Goal: Transaction & Acquisition: Purchase product/service

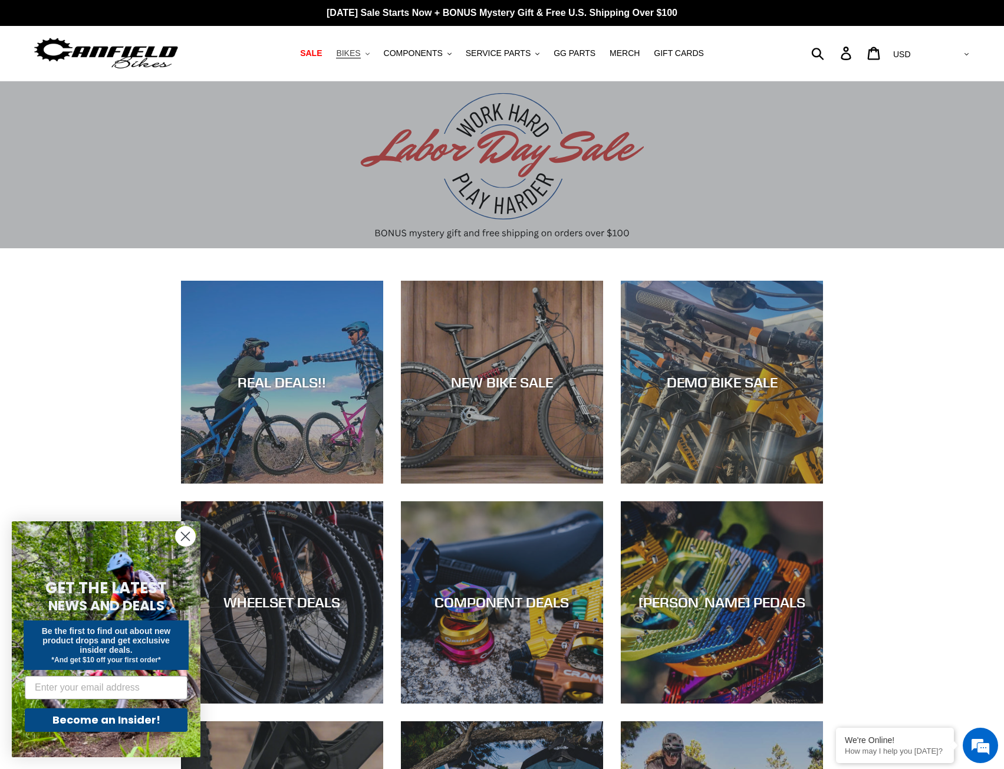
click at [359, 56] on span "BIKES" at bounding box center [348, 53] width 24 height 10
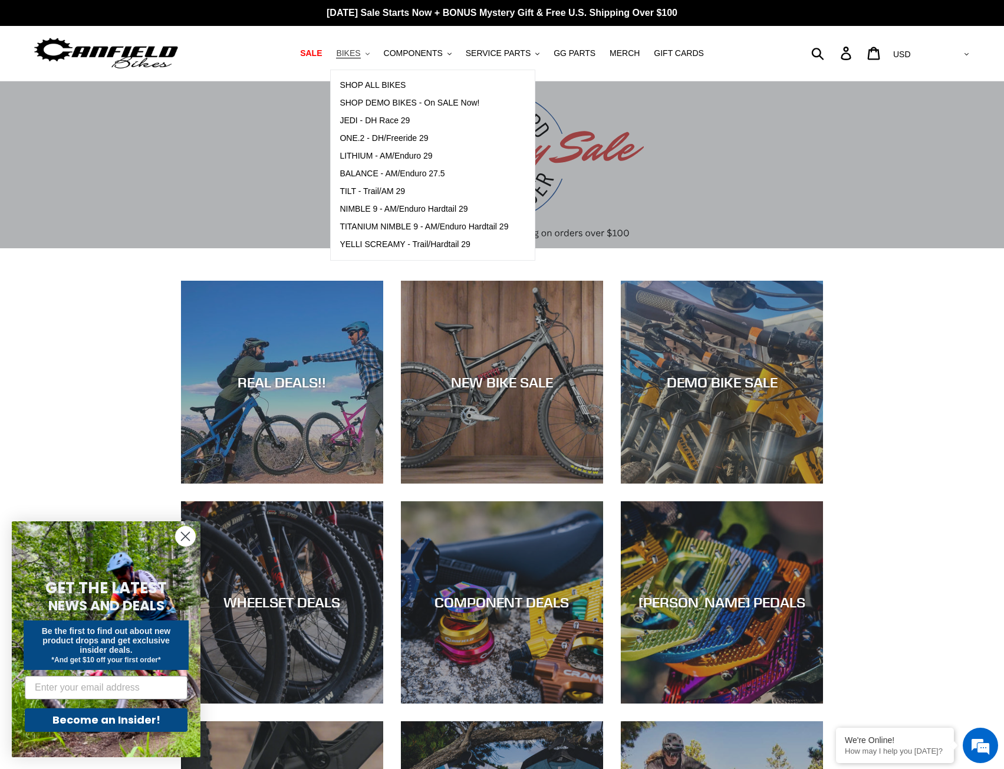
click at [359, 56] on span "BIKES" at bounding box center [348, 53] width 24 height 10
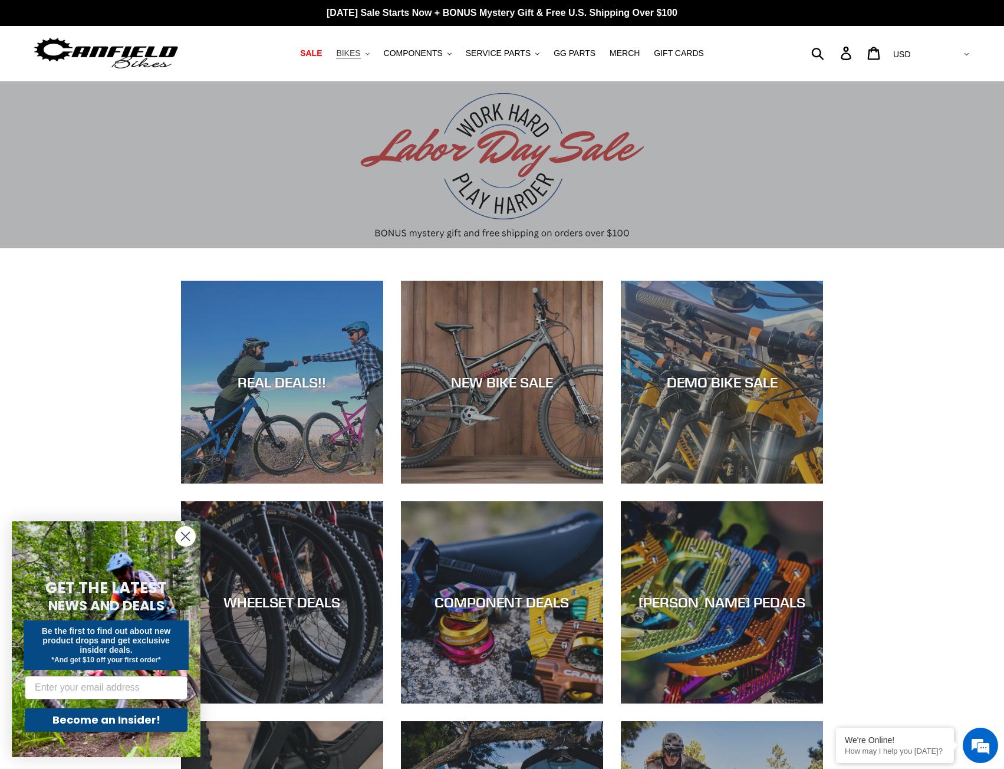
click at [360, 55] on span "BIKES" at bounding box center [348, 53] width 24 height 10
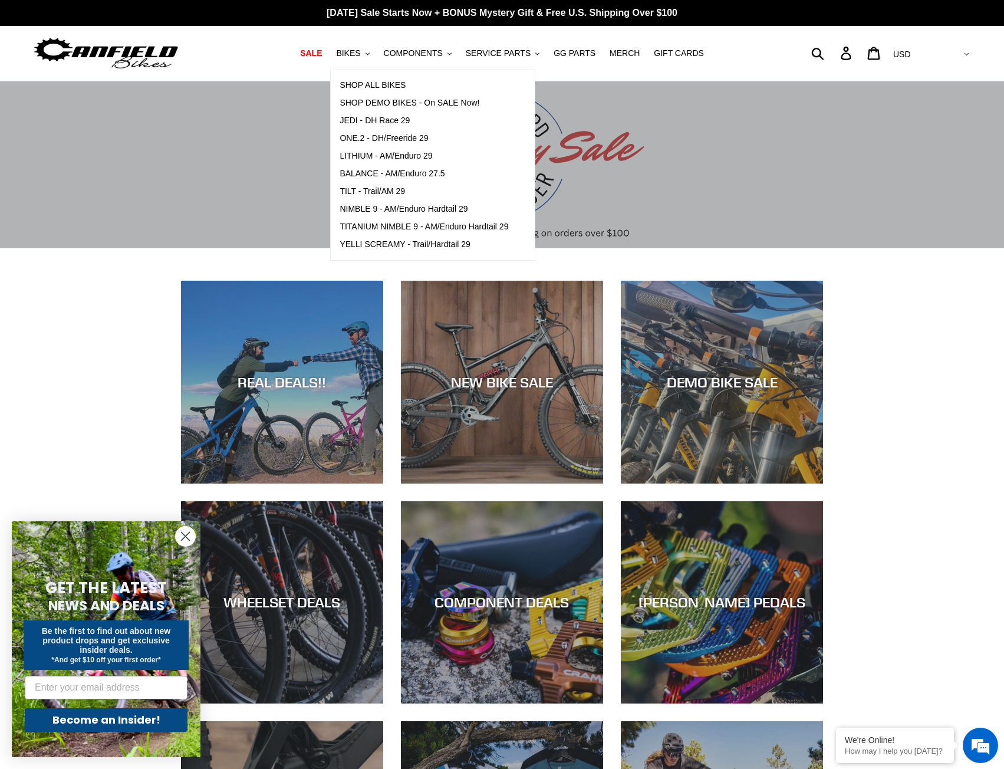
click at [241, 223] on div "slideshow" at bounding box center [502, 164] width 1004 height 167
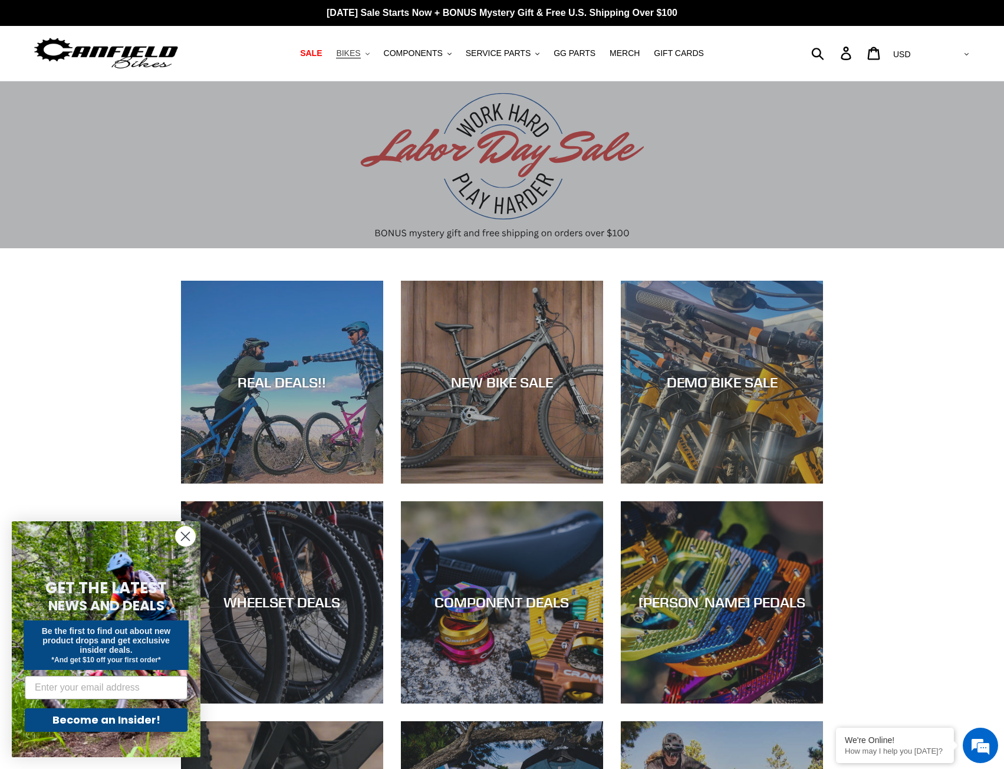
click at [360, 55] on span "BIKES" at bounding box center [348, 53] width 24 height 10
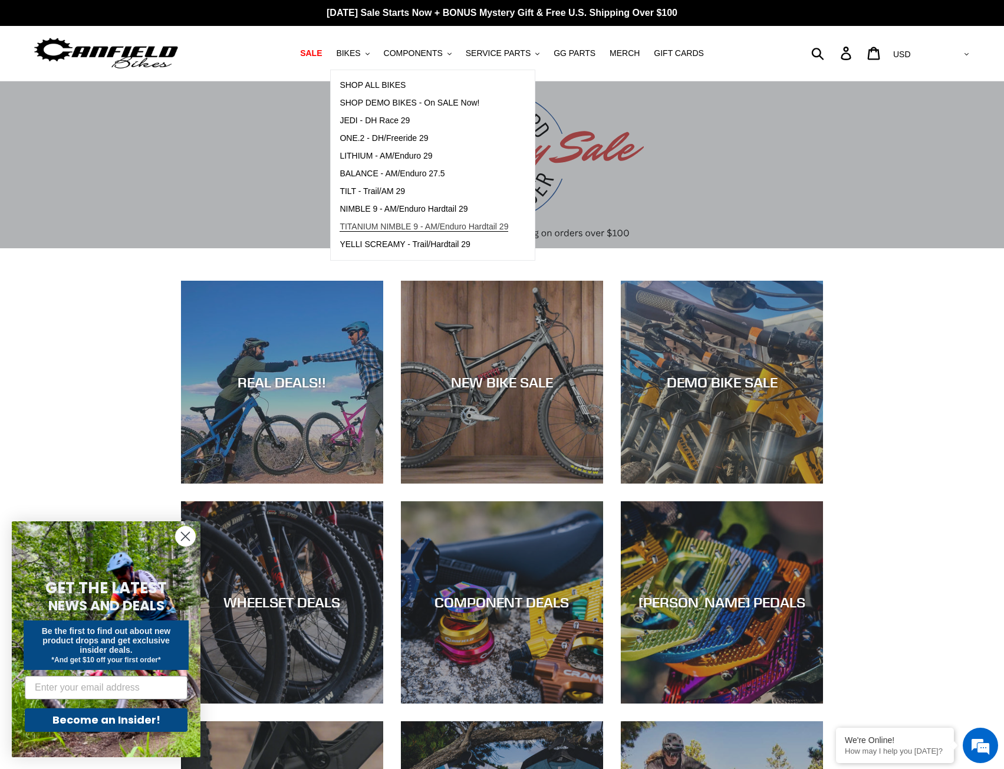
click at [391, 222] on span "TITANIUM NIMBLE 9 - AM/Enduro Hardtail 29" at bounding box center [424, 227] width 169 height 10
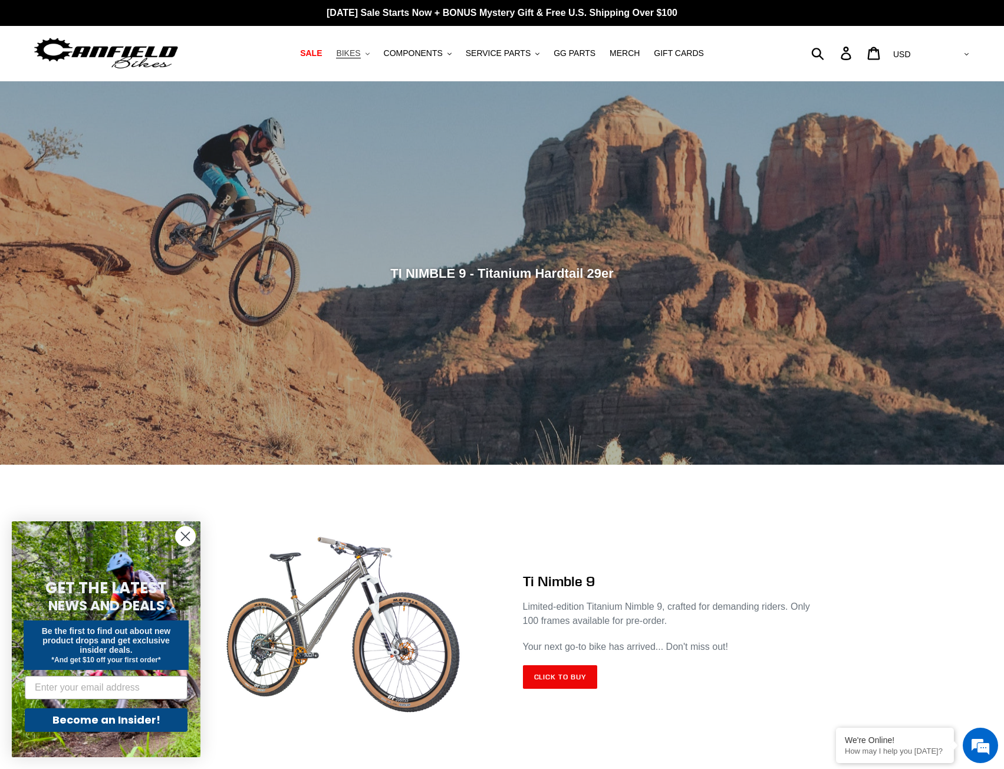
click at [360, 51] on span "BIKES" at bounding box center [348, 53] width 24 height 10
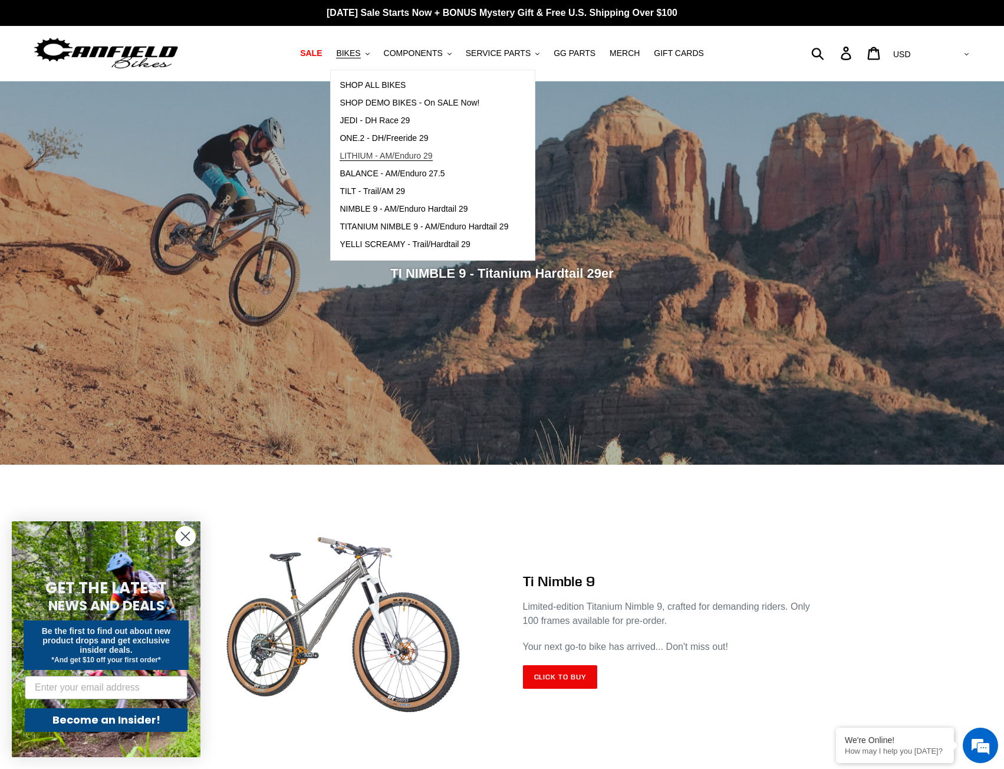
click at [423, 156] on span "LITHIUM - AM/Enduro 29" at bounding box center [386, 156] width 93 height 10
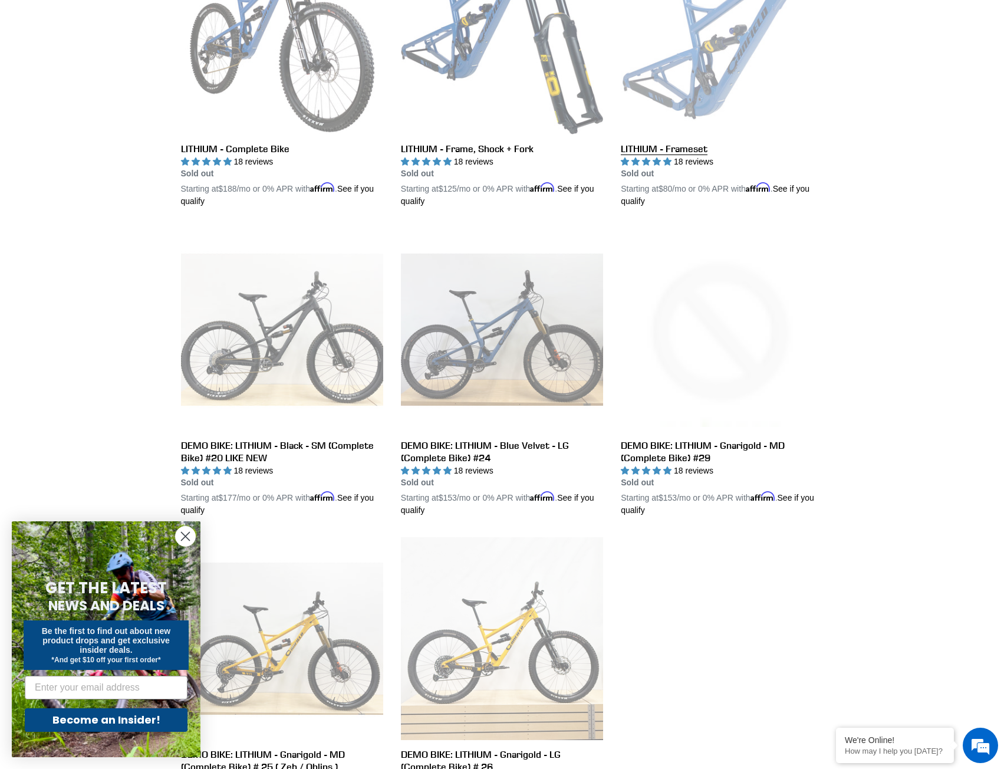
click at [731, 61] on link "LITHIUM - Frameset" at bounding box center [722, 70] width 202 height 276
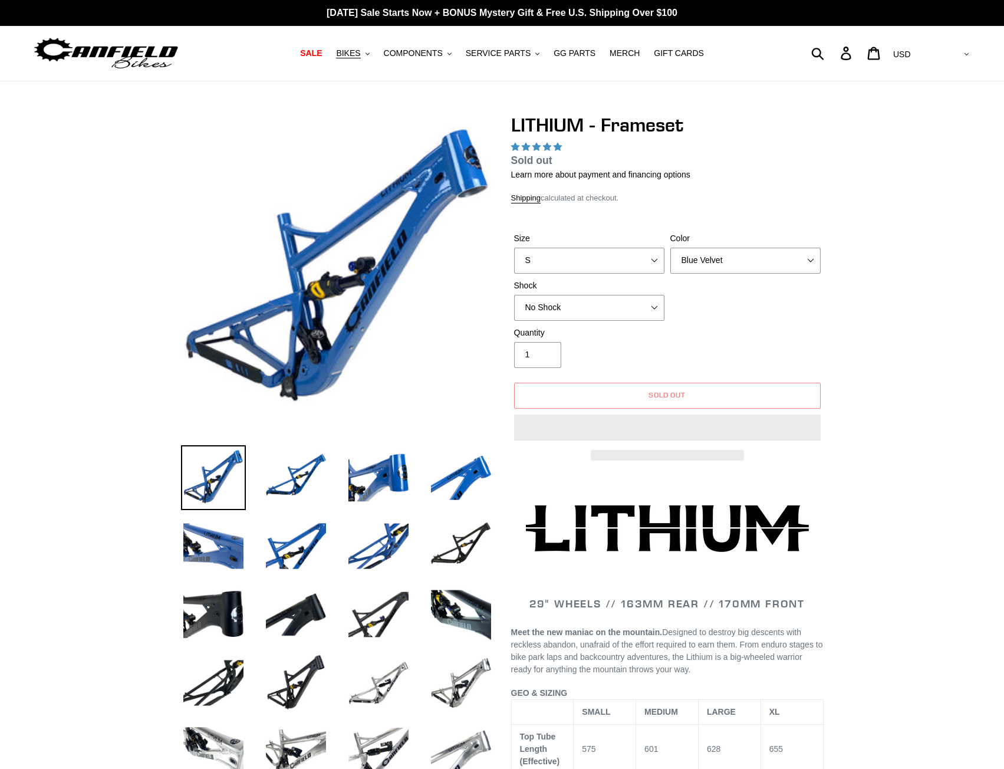
select select "highest-rating"
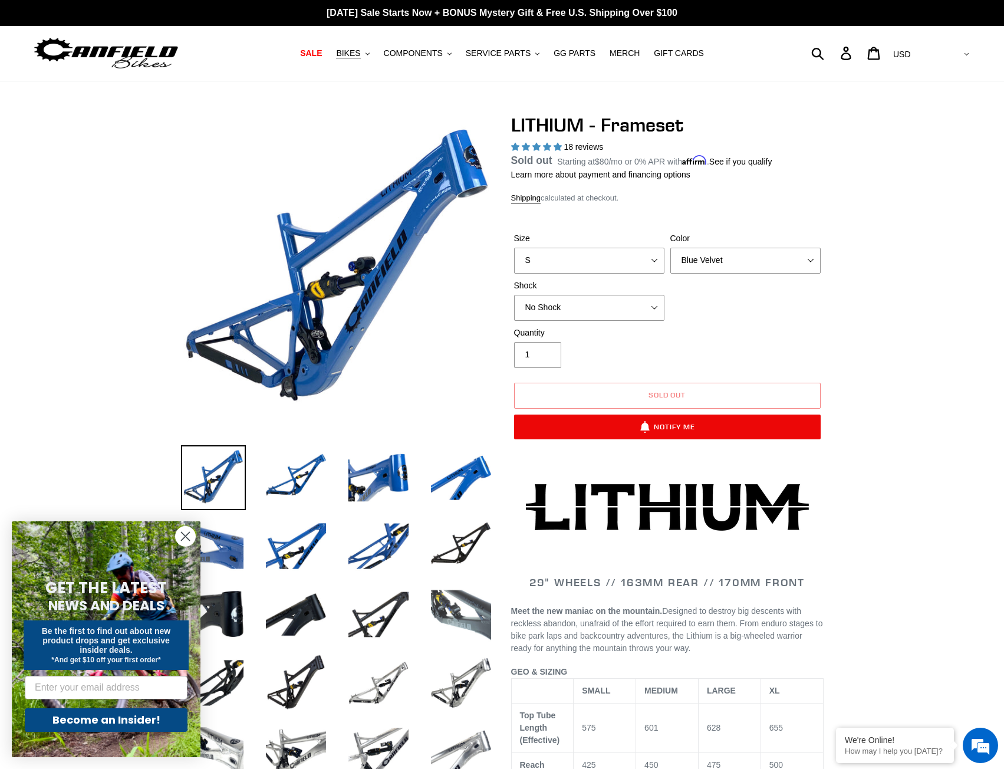
click at [451, 603] on img at bounding box center [461, 614] width 65 height 65
